Goal: Information Seeking & Learning: Understand process/instructions

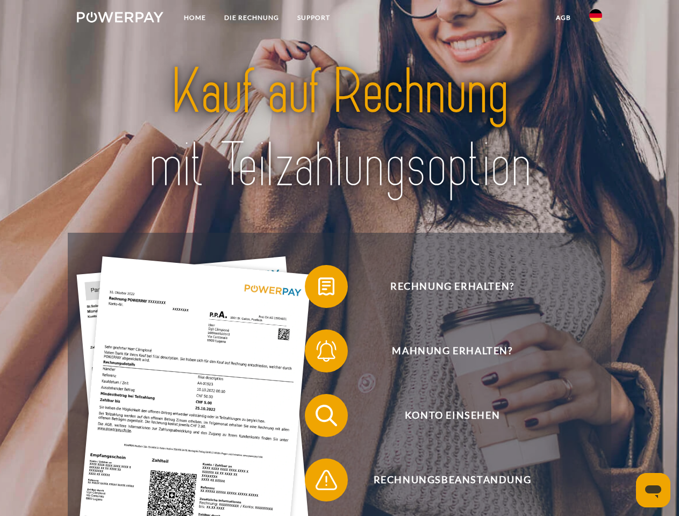
click at [120, 19] on img at bounding box center [120, 17] width 87 height 11
click at [596, 19] on img at bounding box center [595, 15] width 13 height 13
click at [563, 18] on link "agb" at bounding box center [563, 17] width 33 height 19
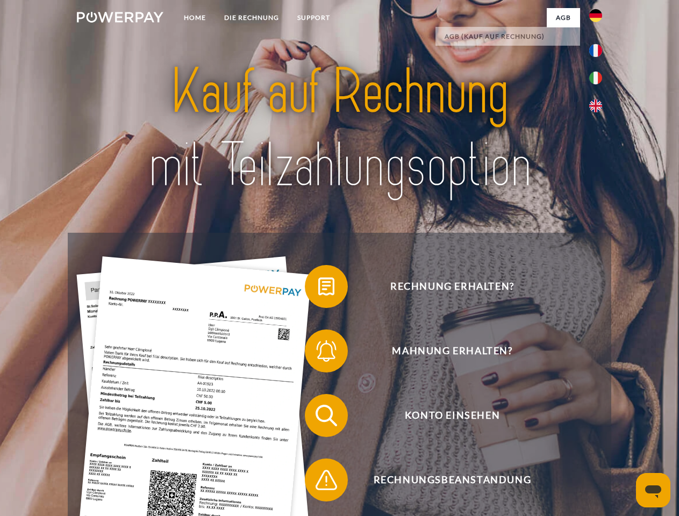
click at [318, 289] on span at bounding box center [310, 287] width 54 height 54
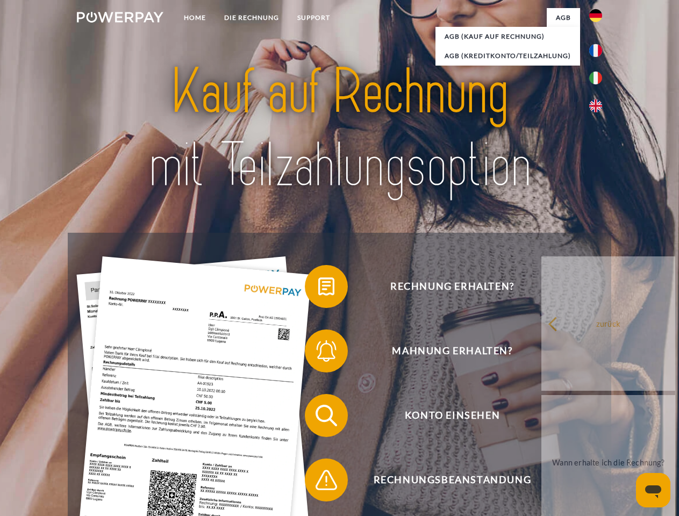
click at [318, 353] on span at bounding box center [310, 351] width 54 height 54
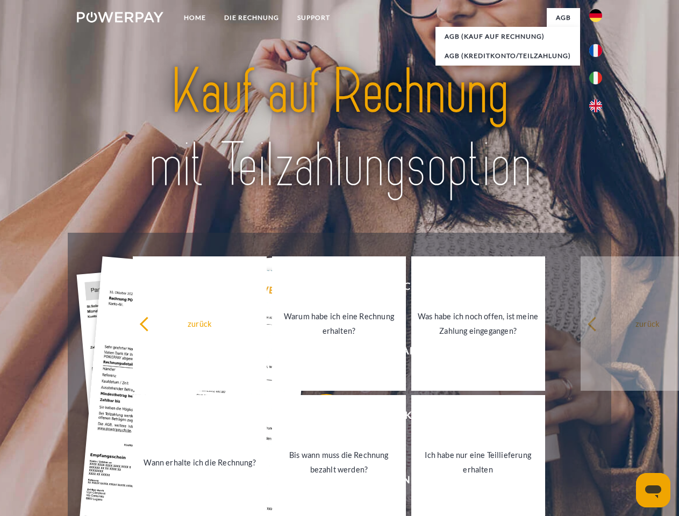
click at [318, 418] on link "Bis wann muss die Rechnung bezahlt werden?" at bounding box center [339, 462] width 134 height 134
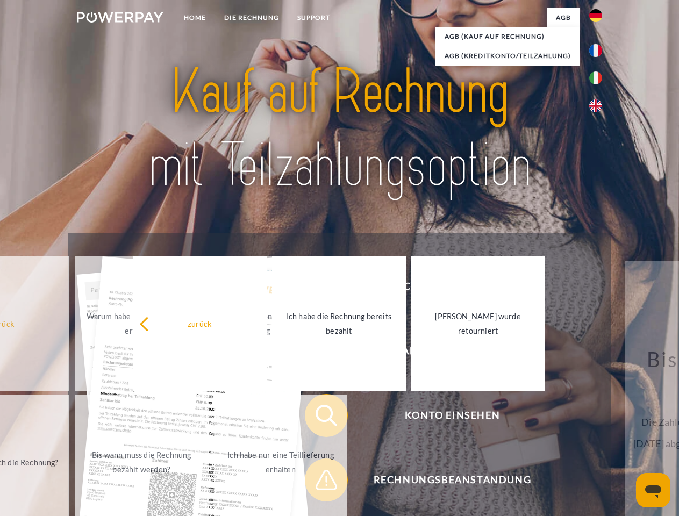
click at [318, 482] on span at bounding box center [310, 480] width 54 height 54
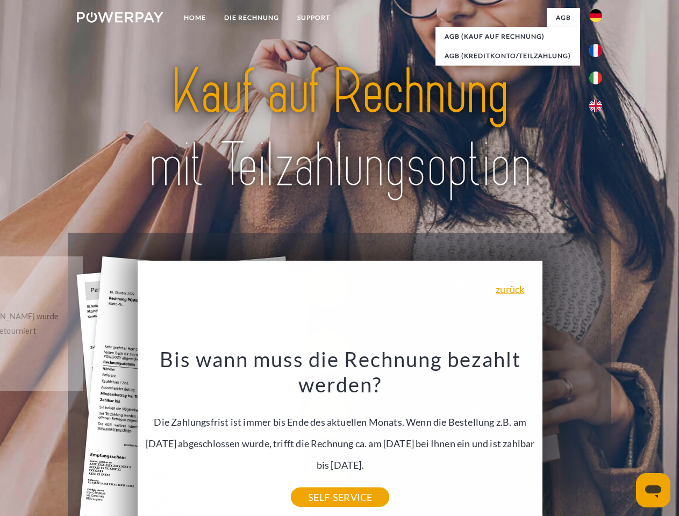
click at [653, 490] on icon "Messaging-Fenster öffnen" at bounding box center [653, 491] width 16 height 13
